Goal: Navigation & Orientation: Find specific page/section

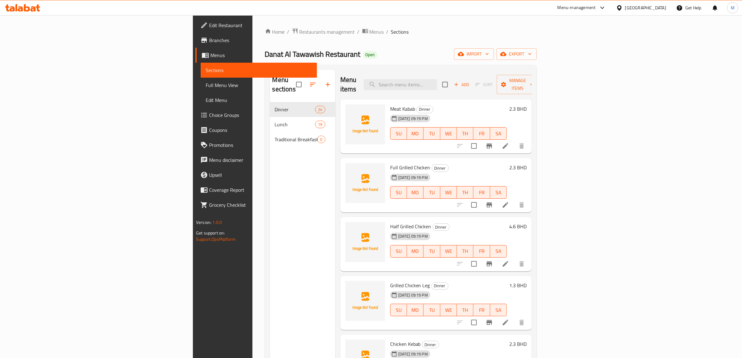
scroll to position [249, 0]
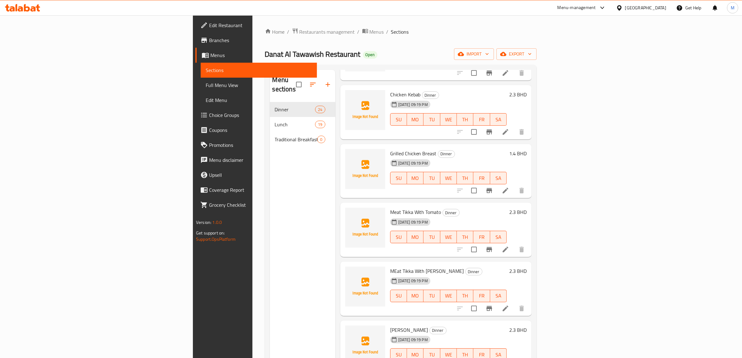
click at [549, 17] on div "Home / Restaurants management / Menus / Sections Danat Al Tawawish Restaurant O…" at bounding box center [401, 230] width 297 height 430
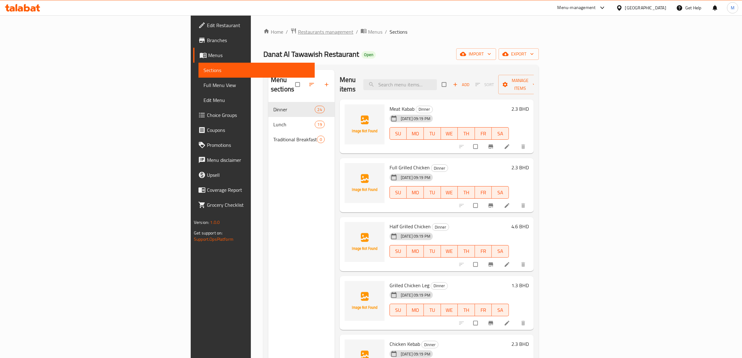
click at [298, 33] on span "Restaurants management" at bounding box center [325, 31] width 55 height 7
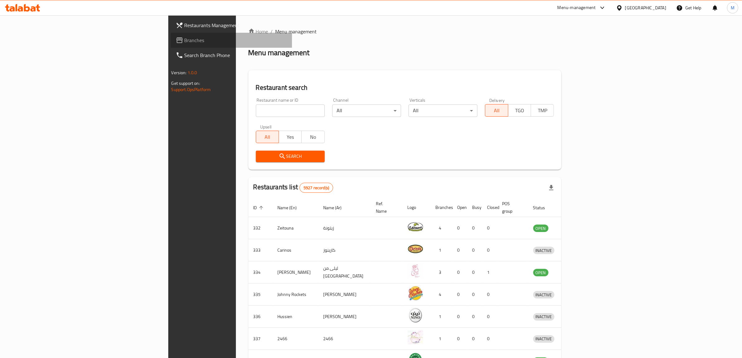
click at [185, 44] on span "Branches" at bounding box center [236, 39] width 103 height 7
